Goal: Task Accomplishment & Management: Use online tool/utility

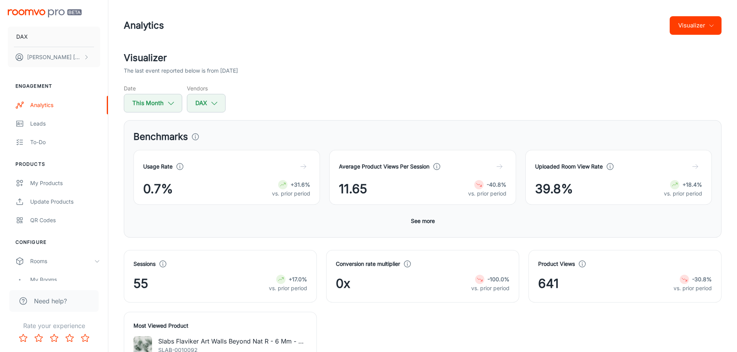
scroll to position [1578, 0]
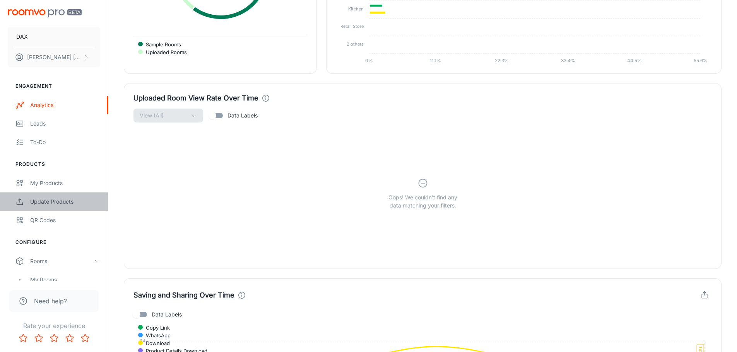
click at [48, 204] on div "Update Products" at bounding box center [65, 202] width 70 height 9
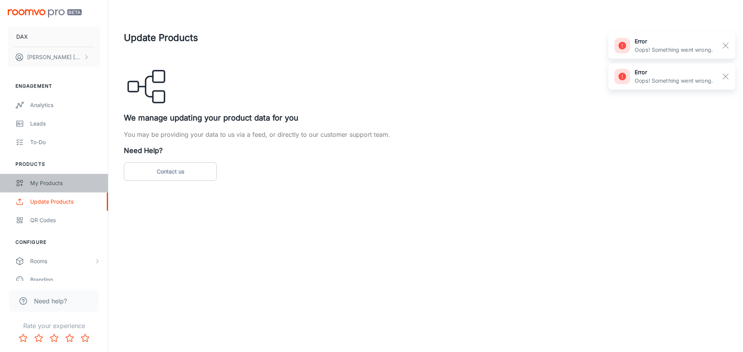
click at [58, 181] on div "My Products" at bounding box center [65, 183] width 70 height 9
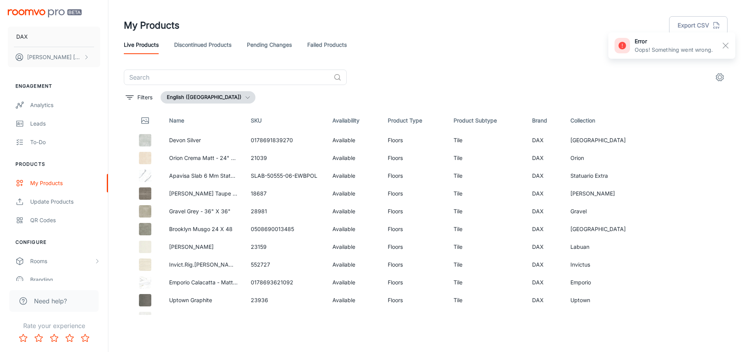
click at [263, 43] on link "Pending Changes" at bounding box center [269, 45] width 45 height 19
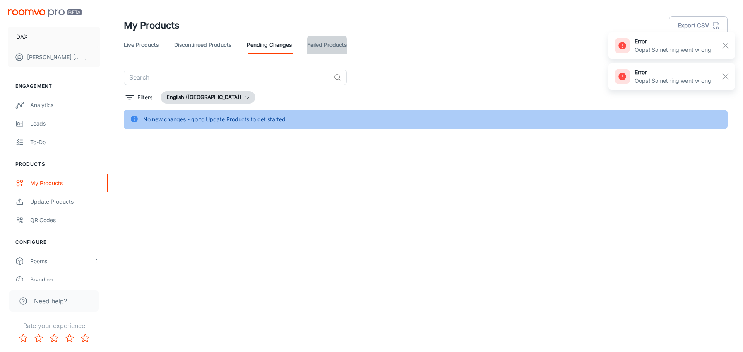
click at [316, 45] on link "Failed Products" at bounding box center [326, 45] width 39 height 19
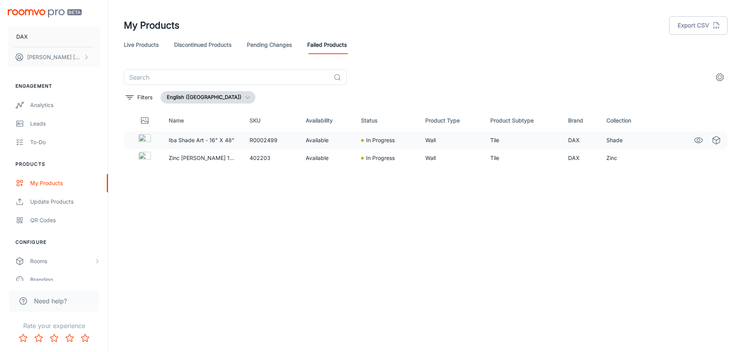
click at [145, 140] on img at bounding box center [144, 140] width 12 height 12
click at [140, 122] on div at bounding box center [144, 121] width 23 height 14
click at [32, 266] on div "Rooms" at bounding box center [54, 261] width 108 height 19
click at [34, 218] on div "QR Codes" at bounding box center [65, 220] width 70 height 9
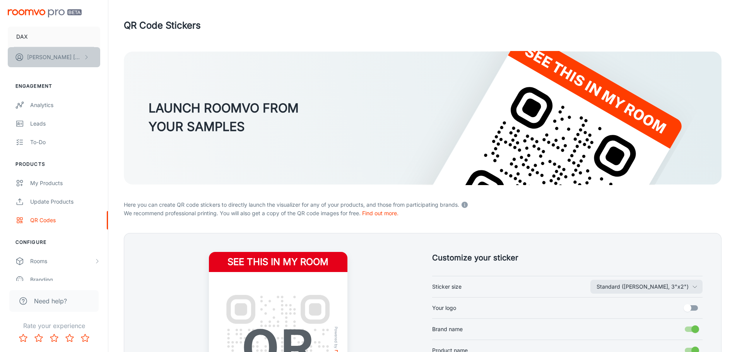
click at [44, 64] on button "[PERSON_NAME]" at bounding box center [54, 57] width 92 height 20
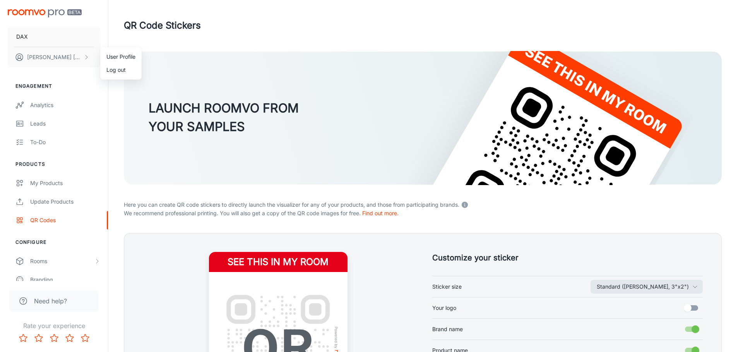
click at [17, 30] on div at bounding box center [371, 176] width 743 height 352
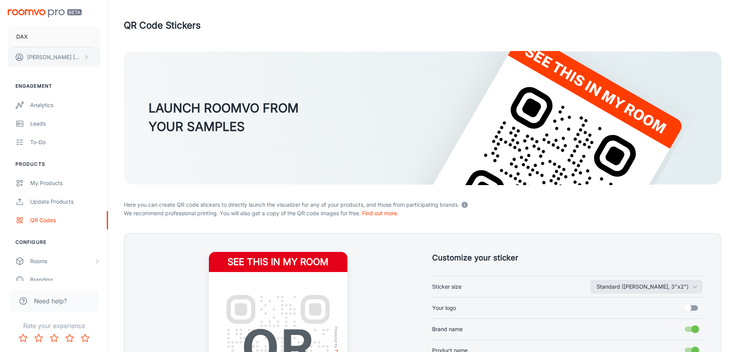
click at [72, 56] on p "[PERSON_NAME]" at bounding box center [54, 57] width 55 height 9
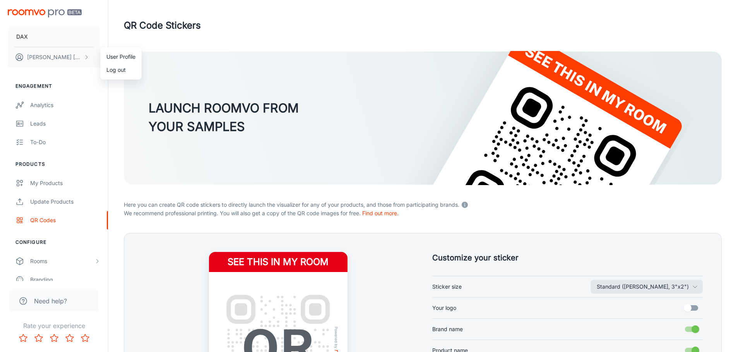
click at [128, 57] on li "User Profile" at bounding box center [120, 56] width 41 height 13
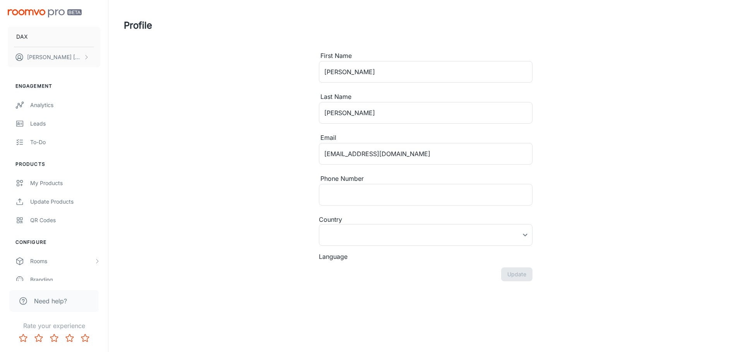
type input "[GEOGRAPHIC_DATA]"
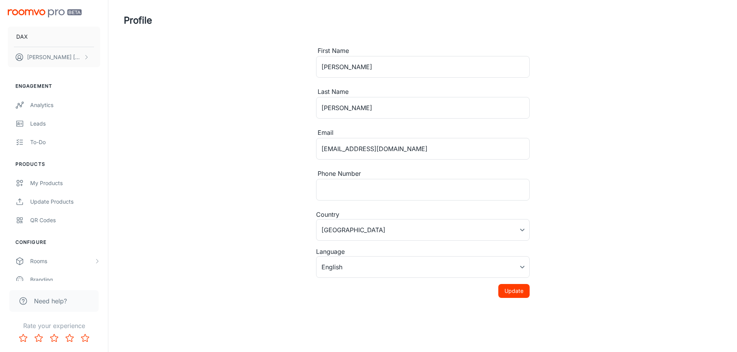
scroll to position [7, 0]
click at [39, 14] on img "scrollable content" at bounding box center [45, 13] width 74 height 8
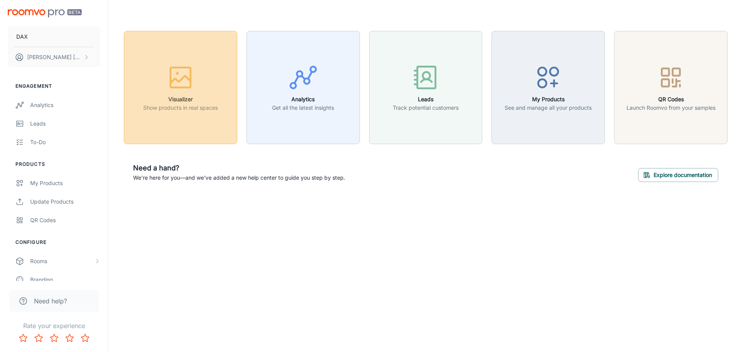
click at [201, 78] on div "button" at bounding box center [180, 79] width 75 height 32
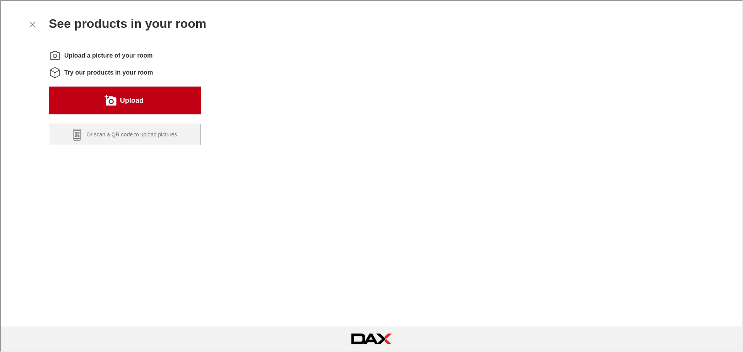
click at [155, 101] on button "Upload" at bounding box center [124, 100] width 152 height 28
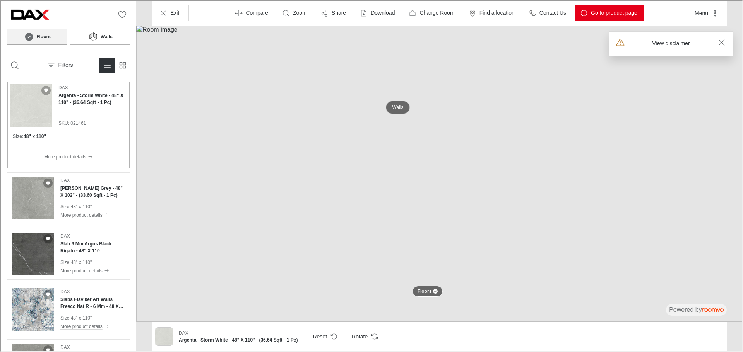
click at [396, 104] on p "Walls" at bounding box center [396, 107] width 11 height 7
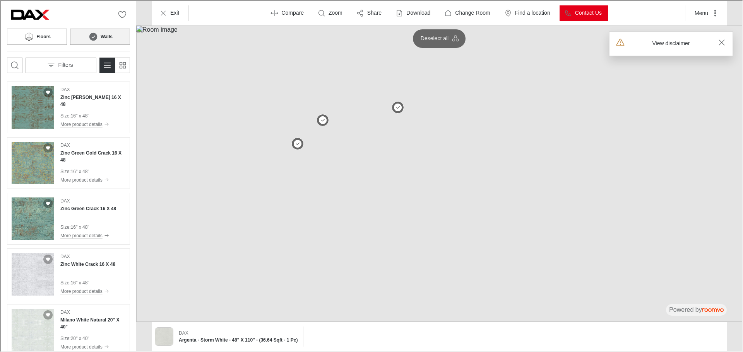
click at [22, 66] on div "Filters" at bounding box center [67, 64] width 123 height 15
click at [17, 67] on icon "Open search box" at bounding box center [13, 64] width 9 height 9
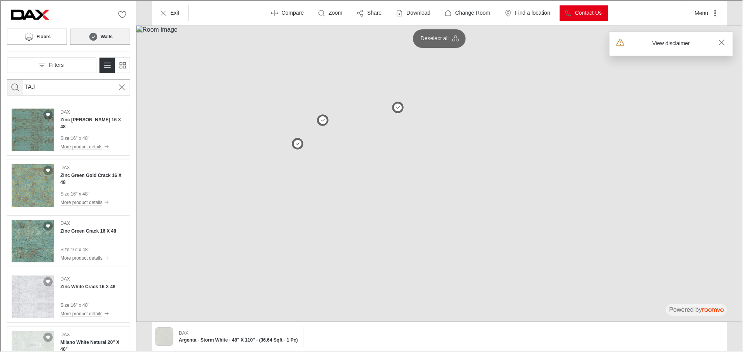
type input "TAJ"
click at [14, 86] on icon "Search for products" at bounding box center [14, 86] width 9 height 9
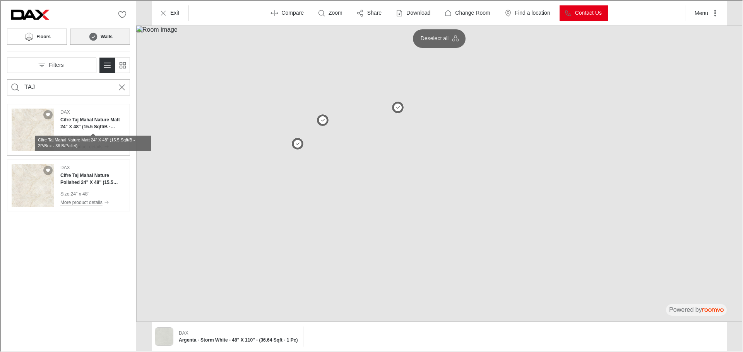
click at [85, 125] on h4 "Cifre Taj Mahal Nature Matt 24" X 48" (15.5 Sqft/B - 2P/Box - 36 B/Pallet)" at bounding box center [92, 123] width 65 height 14
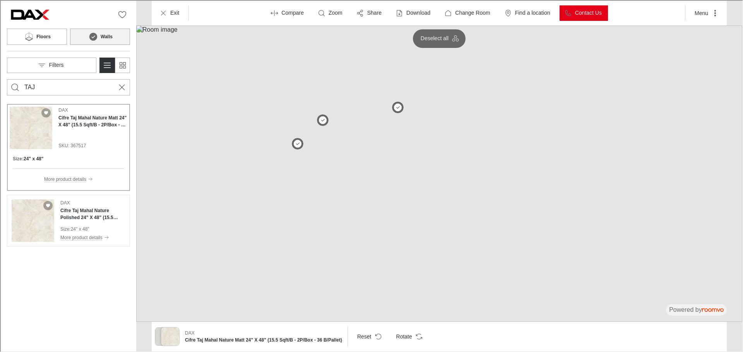
drag, startPoint x: 121, startPoint y: 88, endPoint x: 110, endPoint y: 88, distance: 11.2
click at [121, 88] on icon "Cancel search" at bounding box center [120, 86] width 9 height 9
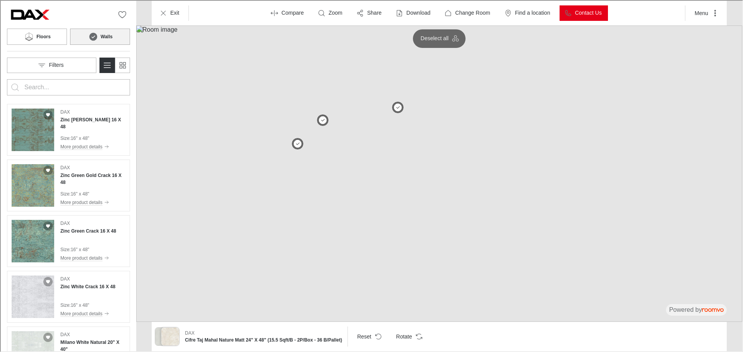
click at [93, 88] on input "Enter products to search for" at bounding box center [68, 86] width 88 height 12
type input "DASTER"
click at [18, 88] on icon "Search for products" at bounding box center [14, 86] width 9 height 9
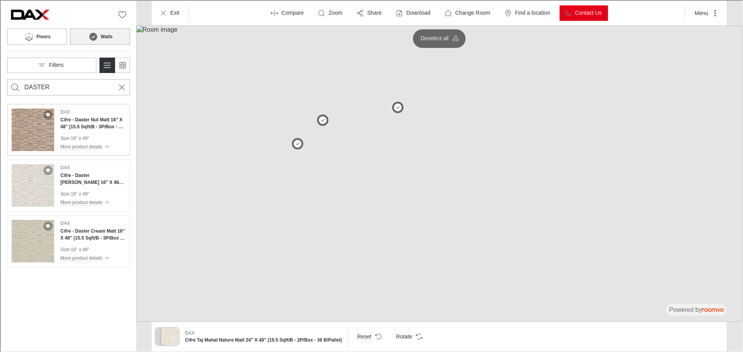
click at [95, 123] on h4 "Cifre - Daster Nut Matt 16" X 48" (15.5 Sqft/B - 3P/Box - 20 B/Pallet)" at bounding box center [92, 123] width 65 height 14
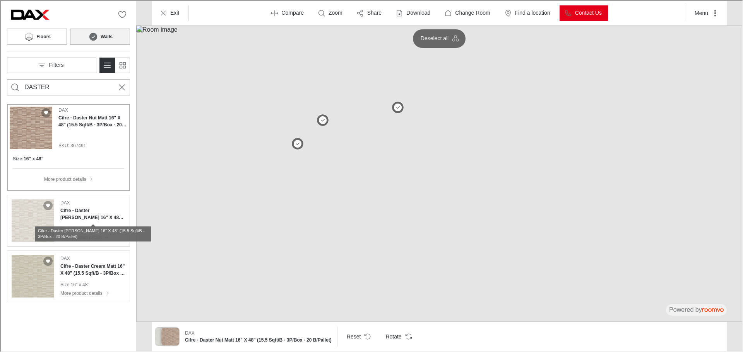
click at [85, 208] on h4 "Cifre - Daster [PERSON_NAME] 16" X 48" (15.5 Sqft/B - 3P/Box - 20 B/Pallet)" at bounding box center [92, 214] width 65 height 14
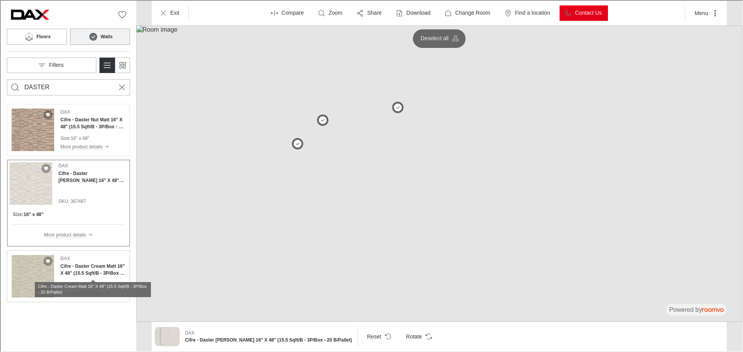
click at [96, 265] on h4 "Cifre - Daster Cream Matt 16" X 48" (15.5 Sqft/B - 3P/Box - 20 B/Pallet)" at bounding box center [92, 269] width 65 height 14
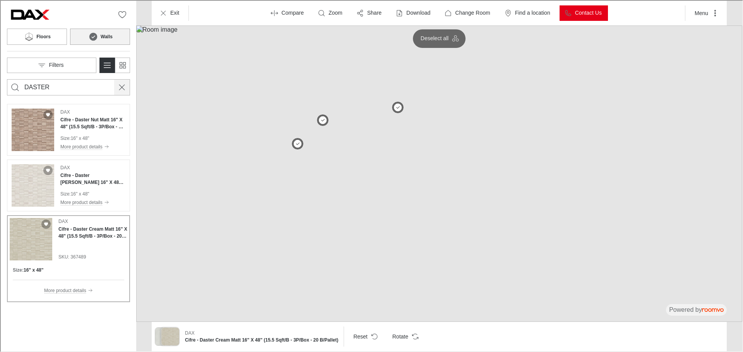
click at [118, 83] on icon "Cancel search" at bounding box center [120, 86] width 9 height 9
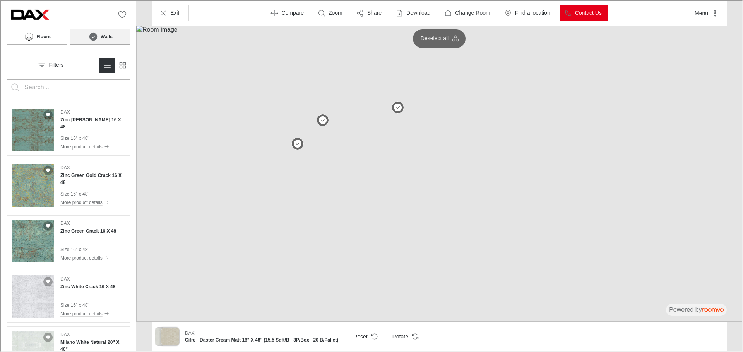
click at [77, 84] on input "Enter products to search for" at bounding box center [68, 86] width 88 height 12
type input "GARDEN"
click at [12, 86] on icon "Search for products" at bounding box center [14, 86] width 9 height 9
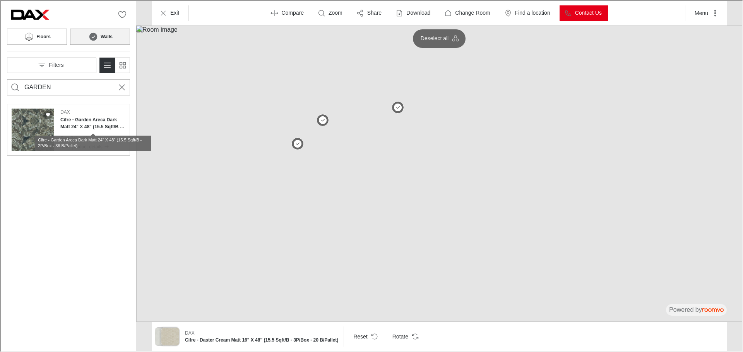
click at [87, 124] on h4 "Cifre - Garden Areca Dark Matt 24" X 48" (15.5 Sqft/B - 2P/Box - 36 B/Pallet)" at bounding box center [92, 123] width 65 height 14
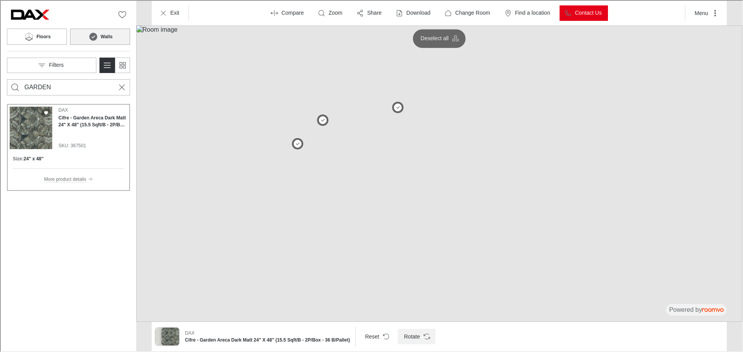
click at [399, 332] on button "Rotate" at bounding box center [416, 335] width 38 height 15
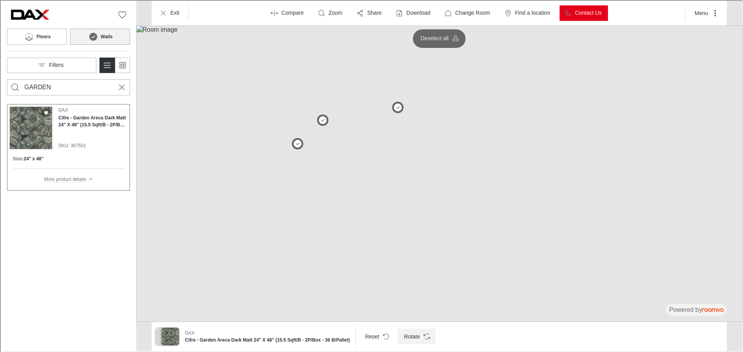
click at [399, 332] on button "Rotate" at bounding box center [416, 335] width 38 height 15
click at [116, 90] on button "Cancel search" at bounding box center [120, 86] width 15 height 15
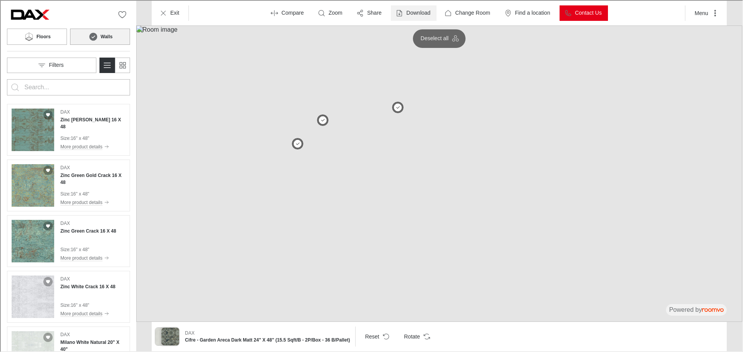
click at [416, 5] on button "Download" at bounding box center [413, 12] width 46 height 15
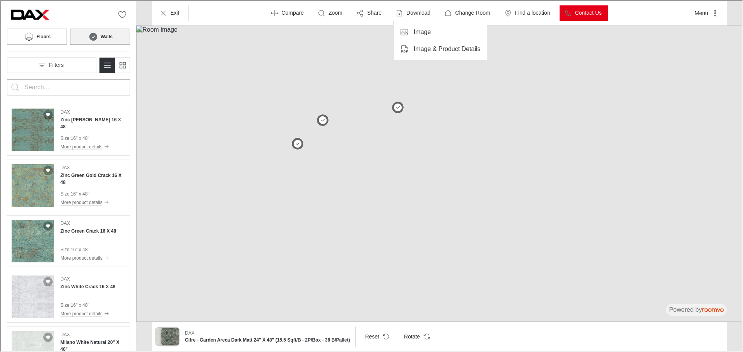
click at [422, 48] on p "Image & Product Details" at bounding box center [446, 48] width 67 height 9
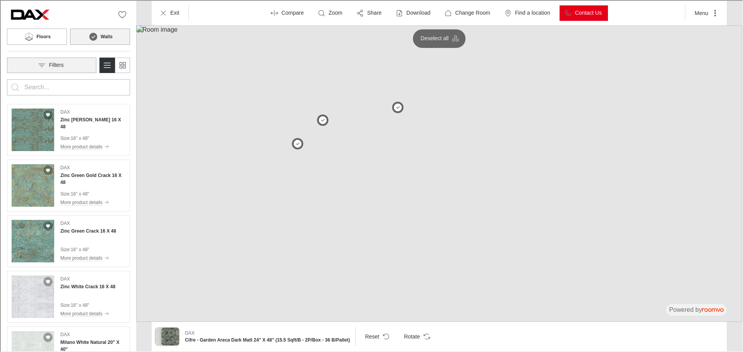
click at [89, 61] on button "Filters" at bounding box center [50, 64] width 89 height 15
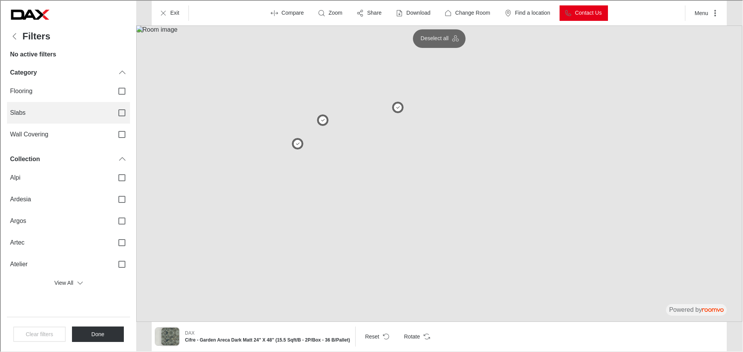
click at [34, 106] on label "Slabs" at bounding box center [67, 112] width 123 height 22
click at [113, 106] on input "Slabs" at bounding box center [121, 112] width 16 height 16
checkbox input "true"
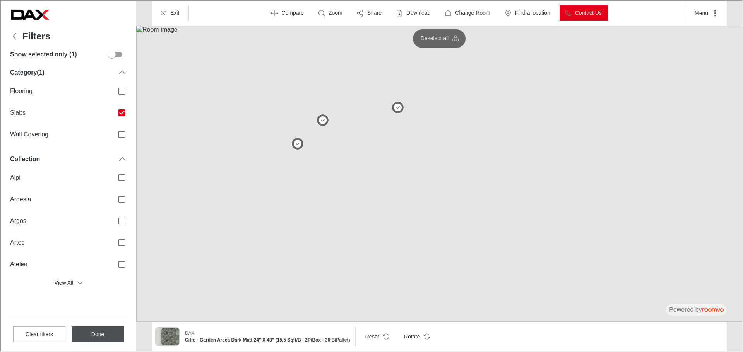
click at [87, 331] on button "Done" at bounding box center [97, 333] width 52 height 15
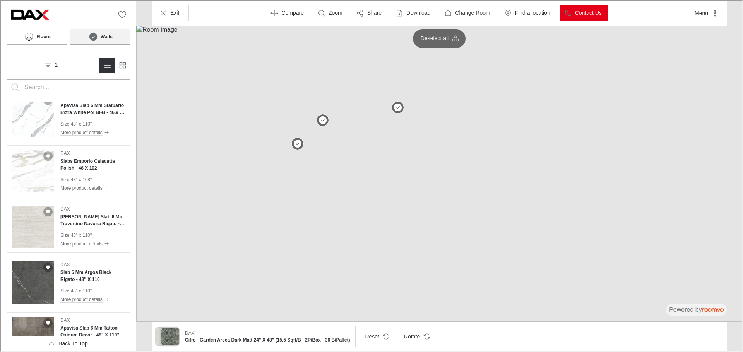
scroll to position [770, 0]
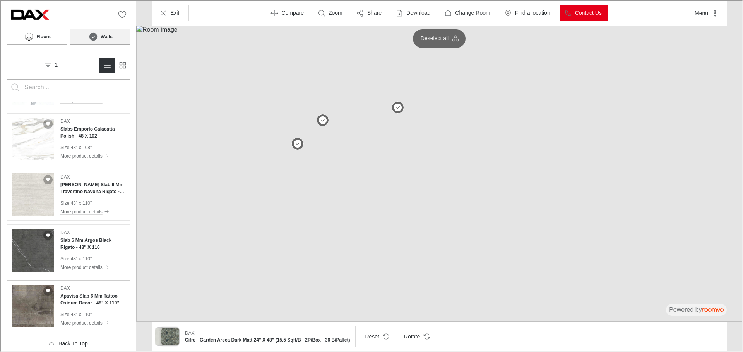
click at [92, 297] on h4 "Apavisa Slab 6 Mm Tattoo Oxidum Decor - 48" X 110" - (36.66 Sqft)" at bounding box center [92, 299] width 65 height 14
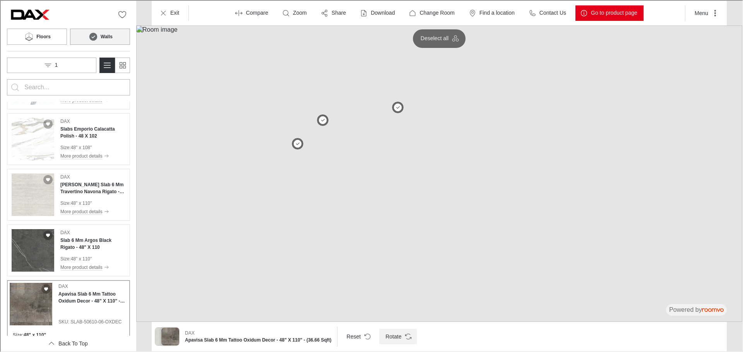
click at [406, 337] on icon "Rotate Surface" at bounding box center [408, 338] width 5 height 2
